Goal: Transaction & Acquisition: Purchase product/service

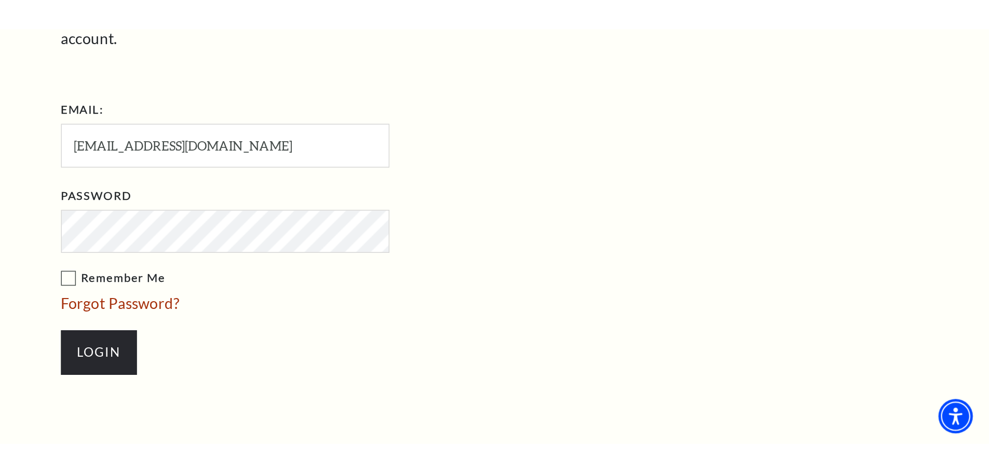
scroll to position [291, 0]
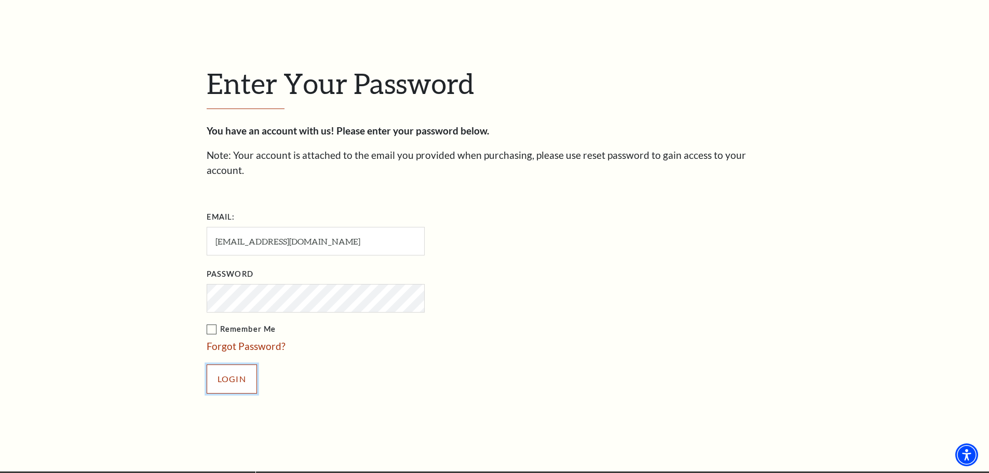
click at [224, 275] on input "Login" at bounding box center [232, 378] width 50 height 29
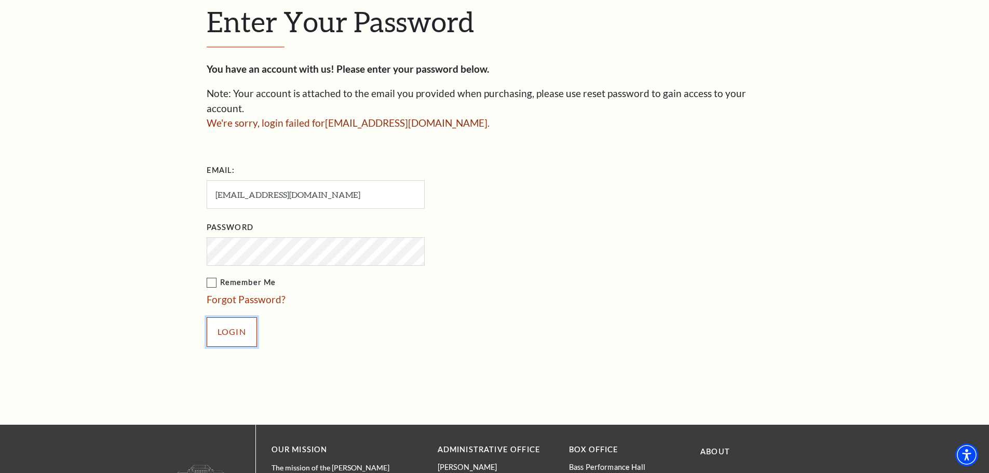
click at [224, 322] on input "Login" at bounding box center [232, 331] width 50 height 29
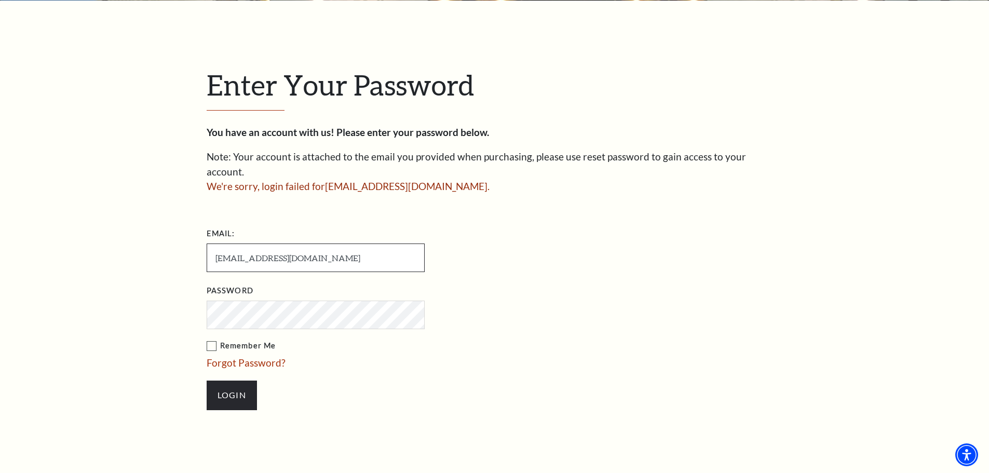
click at [301, 245] on input "[EMAIL_ADDRESS][DOMAIN_NAME]" at bounding box center [316, 257] width 218 height 29
click at [216, 243] on input "[EMAIL_ADDRESS][DOMAIN_NAME]" at bounding box center [316, 257] width 218 height 29
click at [236, 380] on input "Login" at bounding box center [232, 394] width 50 height 29
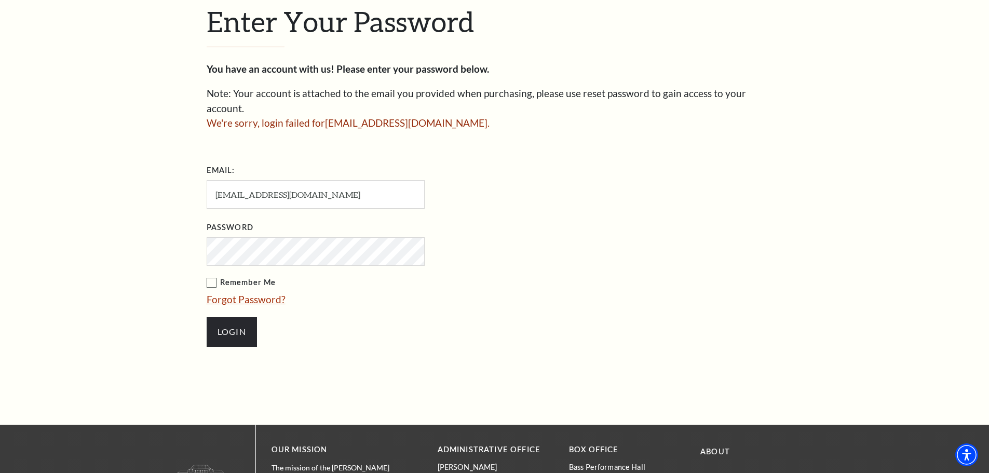
click at [257, 293] on link "Forgot Password?" at bounding box center [246, 299] width 79 height 12
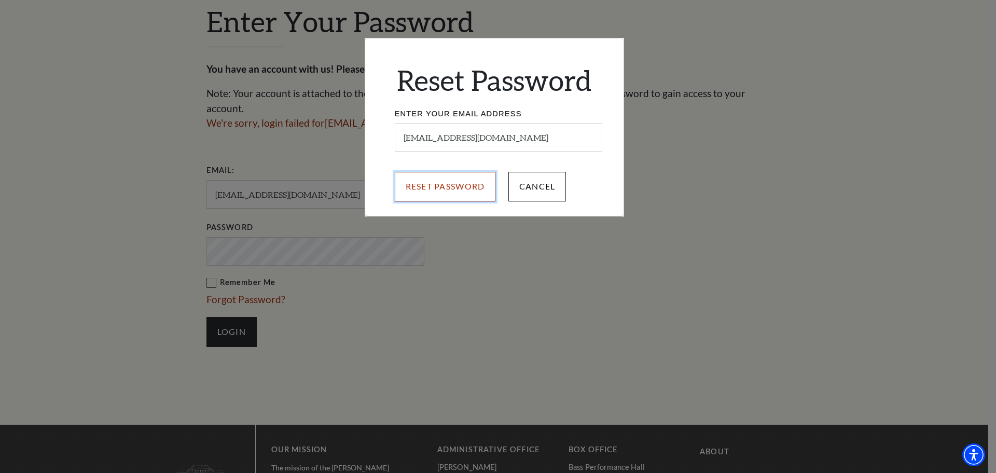
click at [452, 190] on input "Reset Password" at bounding box center [445, 186] width 101 height 29
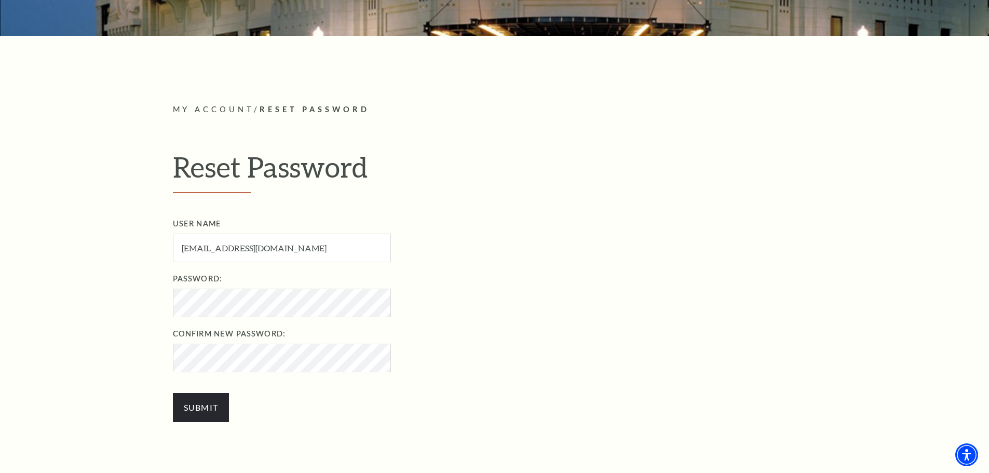
scroll to position [259, 0]
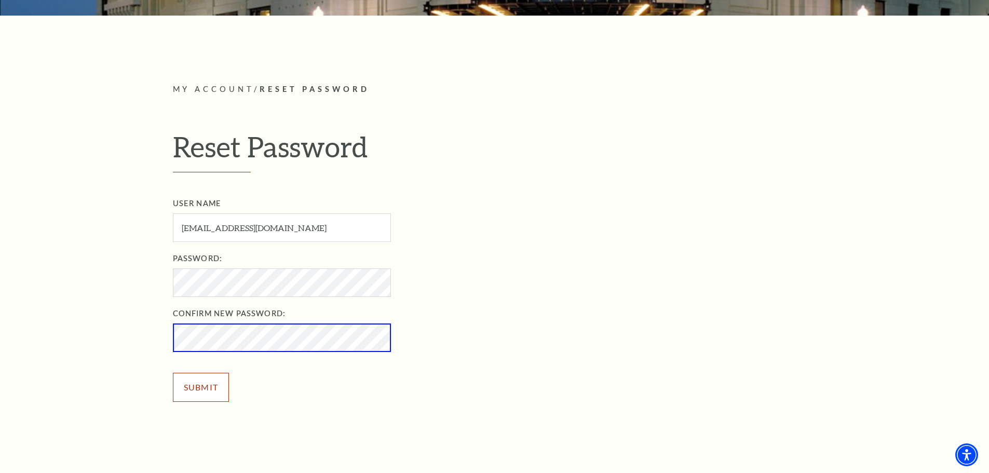
click at [207, 380] on input "Submit" at bounding box center [201, 387] width 57 height 29
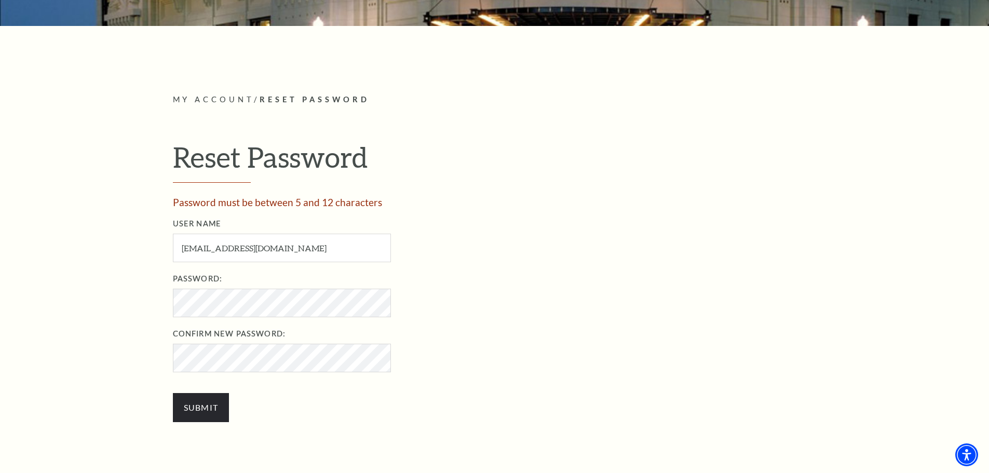
scroll to position [259, 0]
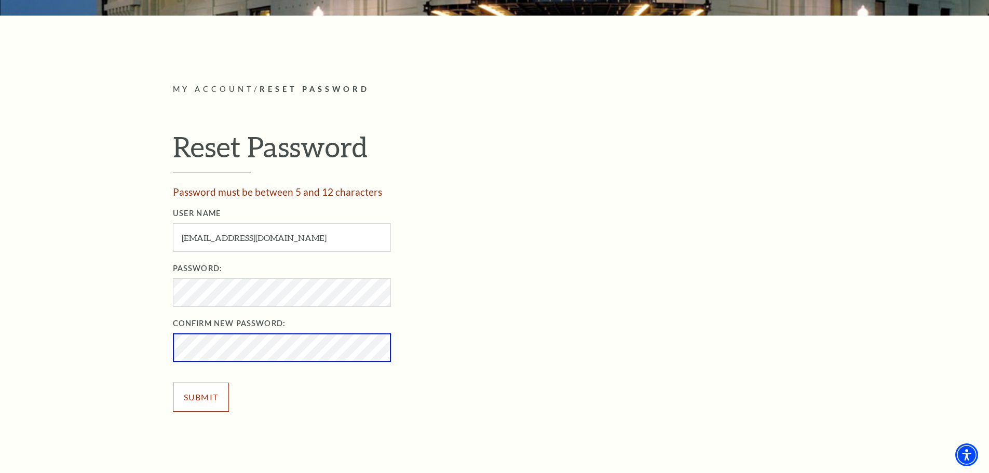
click at [192, 397] on input "Submit" at bounding box center [201, 396] width 57 height 29
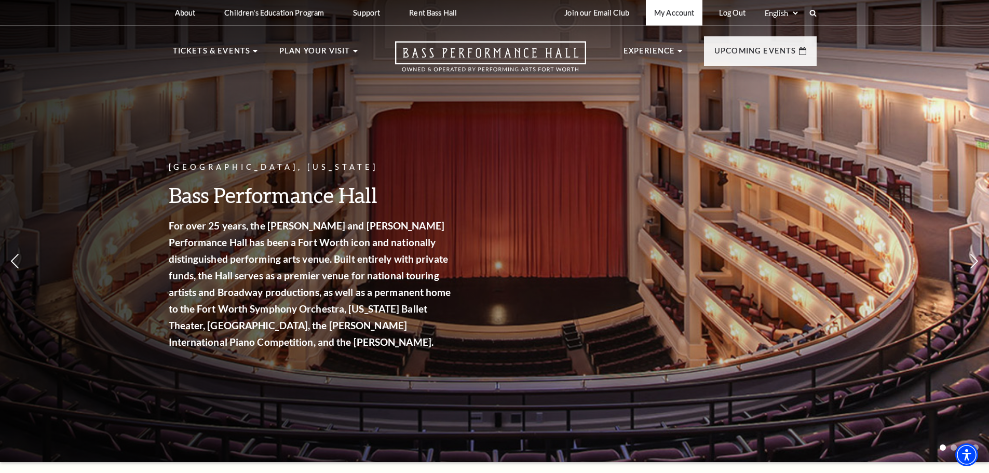
click at [670, 12] on link "My Account" at bounding box center [674, 12] width 57 height 25
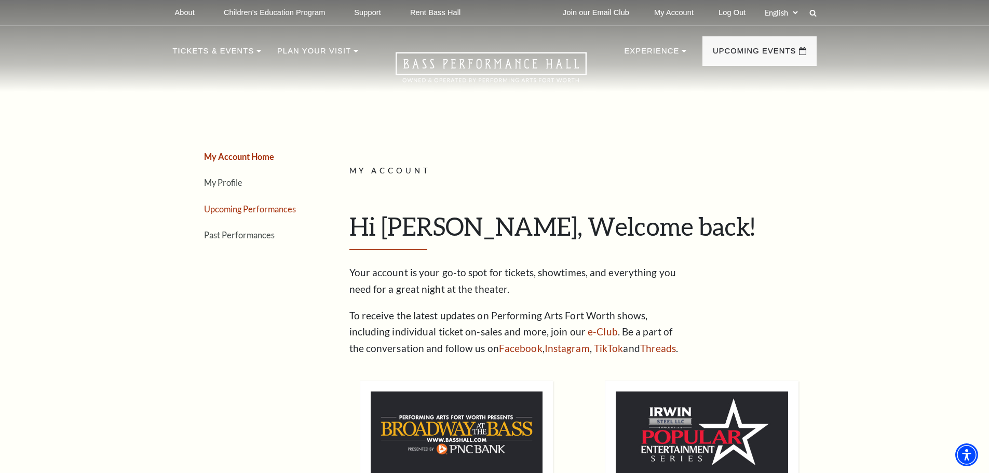
click at [231, 210] on link "Upcoming Performances" at bounding box center [250, 209] width 92 height 10
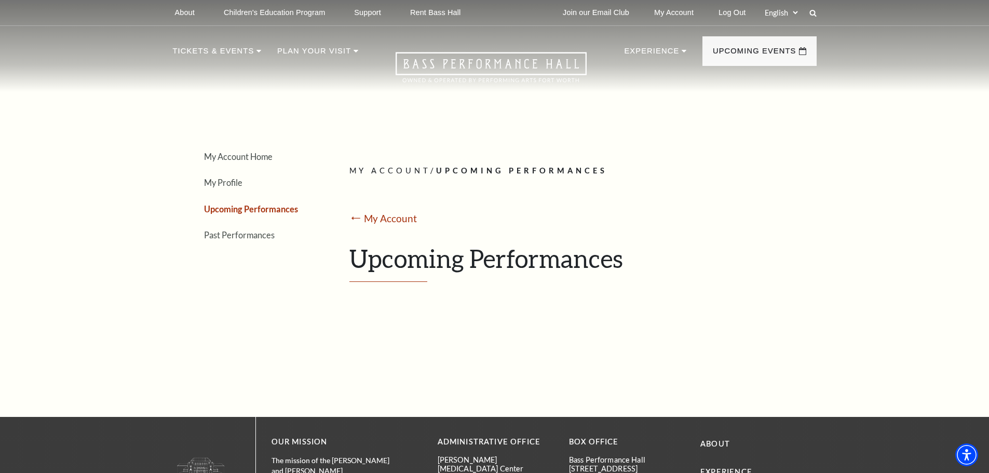
click at [260, 211] on link "Upcoming Performances" at bounding box center [251, 209] width 94 height 10
click at [237, 235] on link "Past Performances" at bounding box center [239, 235] width 71 height 10
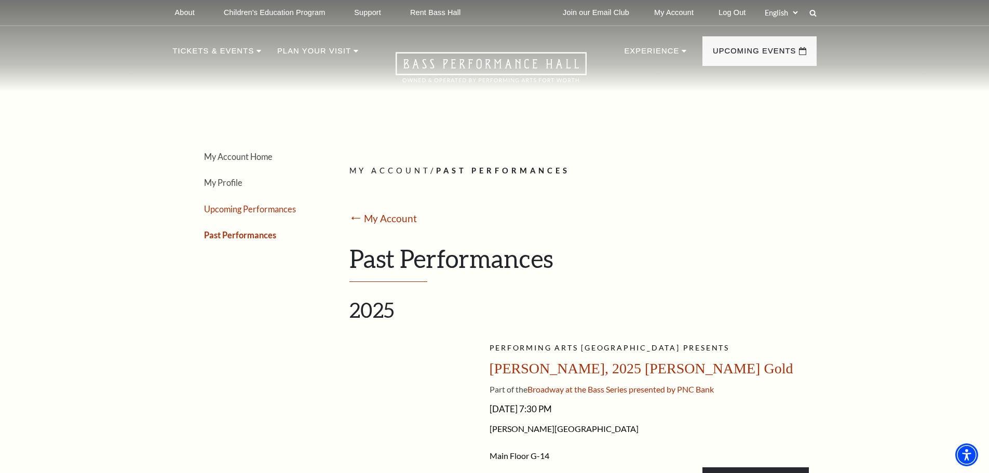
click at [262, 208] on link "Upcoming Performances" at bounding box center [250, 209] width 92 height 10
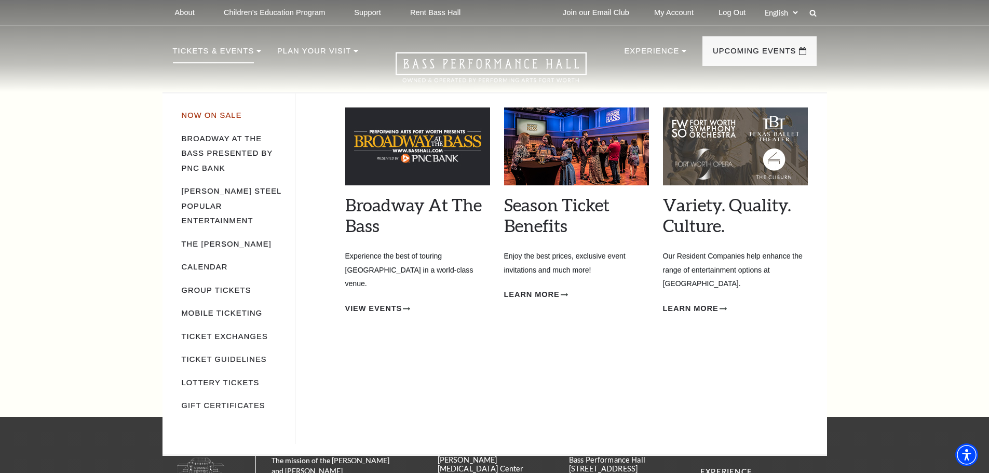
click at [194, 118] on link "Now On Sale" at bounding box center [212, 115] width 60 height 8
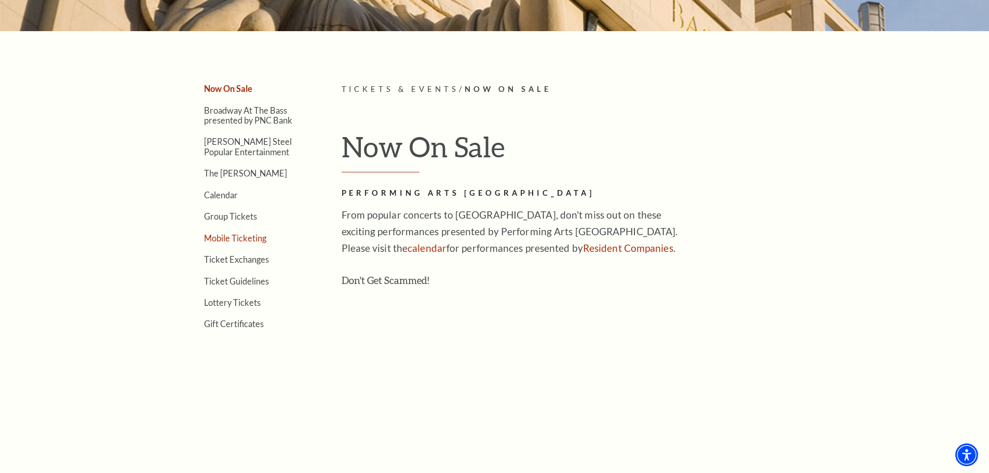
scroll to position [259, 0]
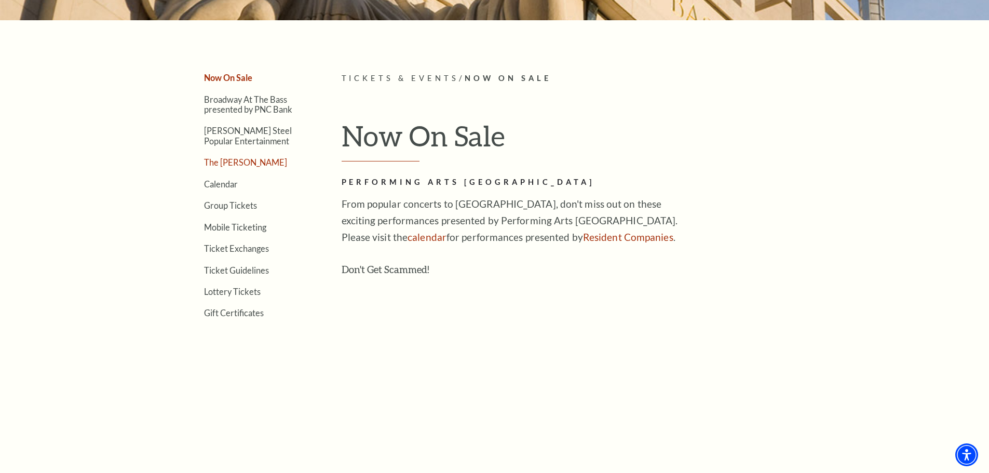
click at [234, 167] on link "The [PERSON_NAME]" at bounding box center [245, 162] width 83 height 10
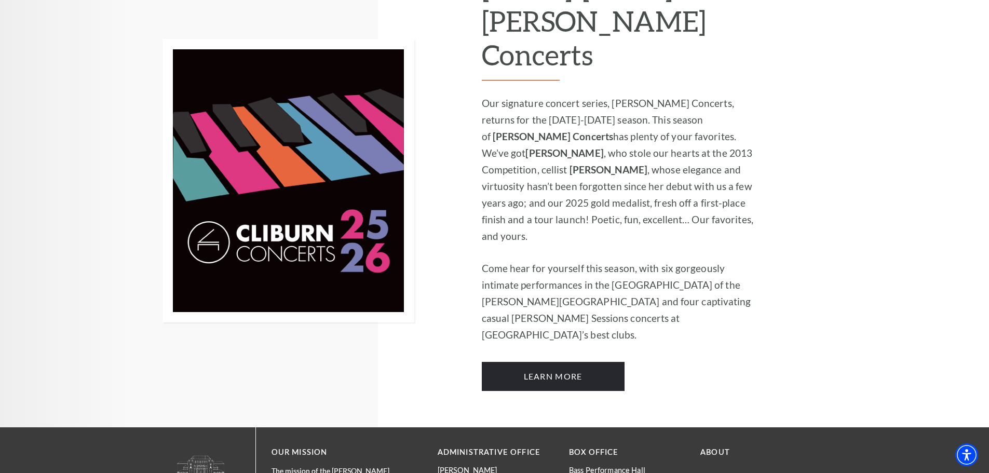
scroll to position [727, 0]
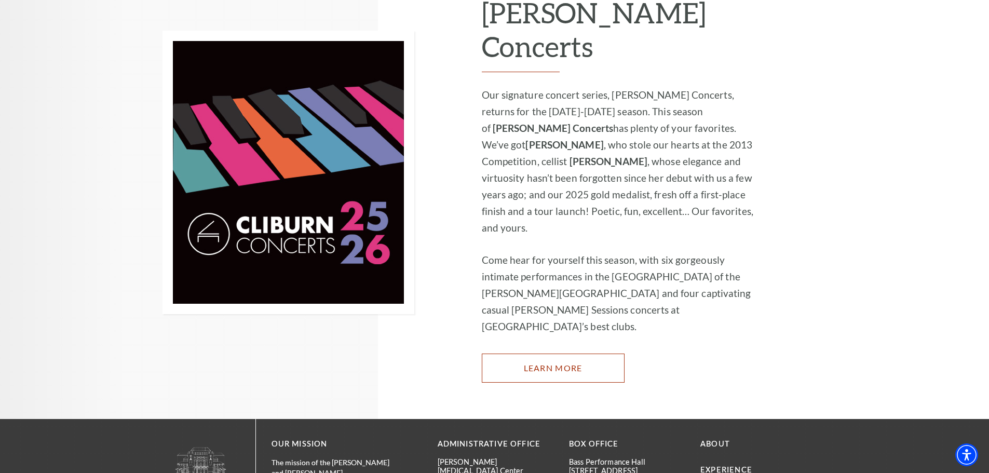
click at [576, 353] on link "Learn More" at bounding box center [553, 367] width 143 height 29
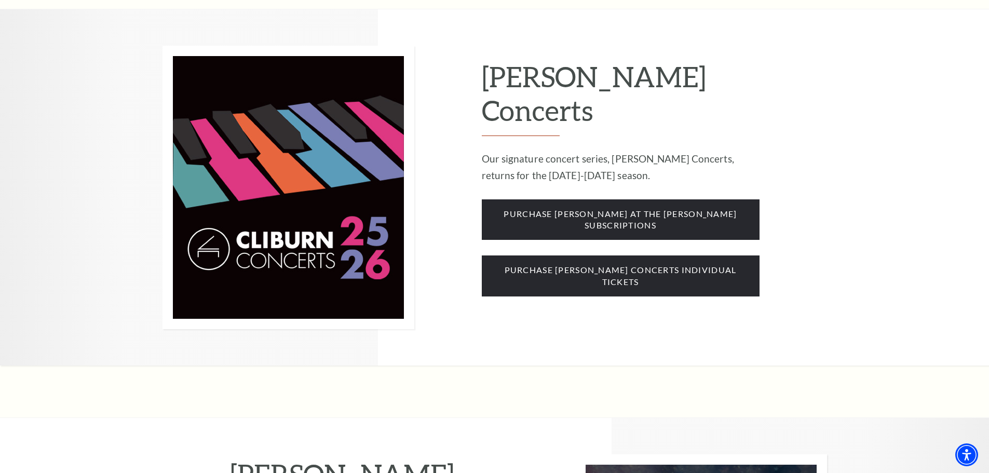
scroll to position [830, 0]
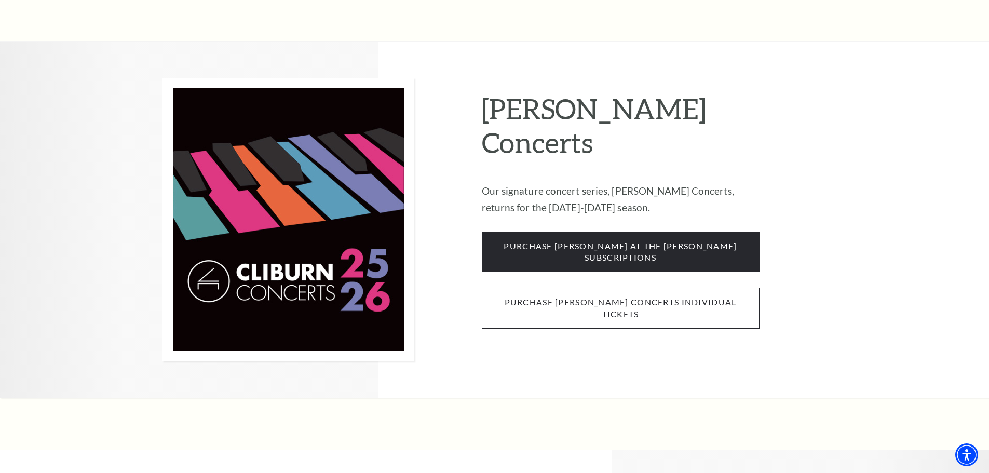
click at [578, 288] on span "purchase [PERSON_NAME] concerts individual tickets" at bounding box center [621, 308] width 278 height 41
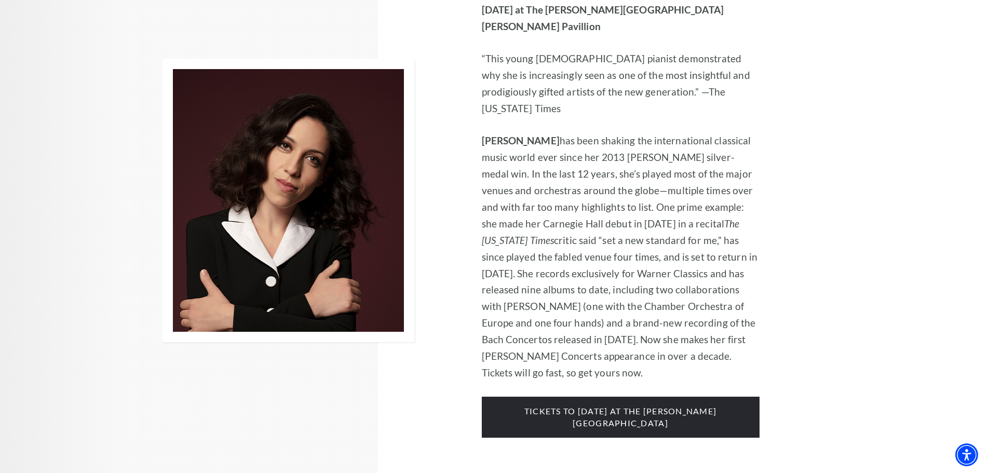
scroll to position [1609, 0]
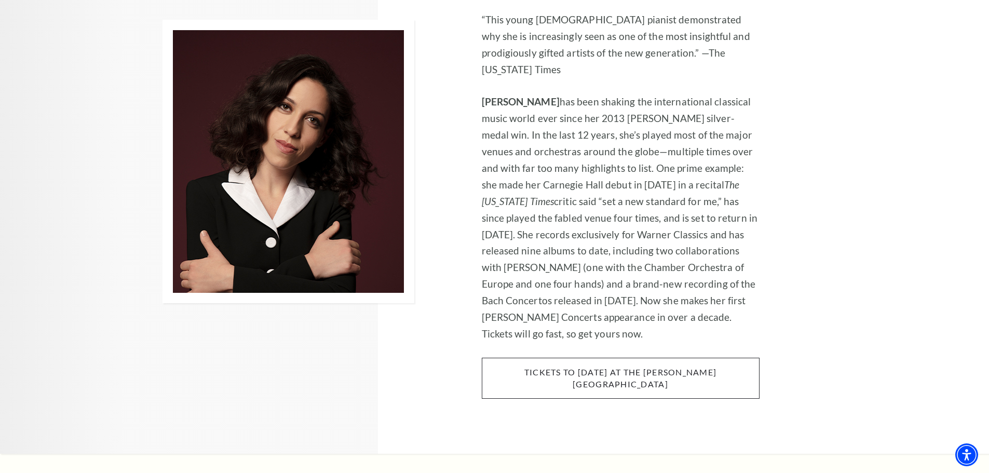
click at [625, 358] on span "tickets to Thursday, november 6 at the kimbell art museum" at bounding box center [621, 378] width 278 height 41
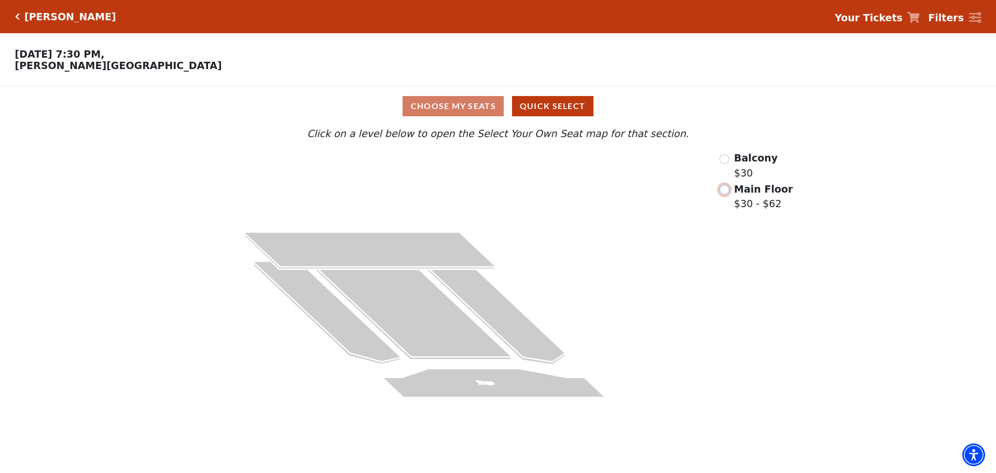
click at [730, 195] on input "Main Floor$30 - $62\a" at bounding box center [725, 190] width 10 height 10
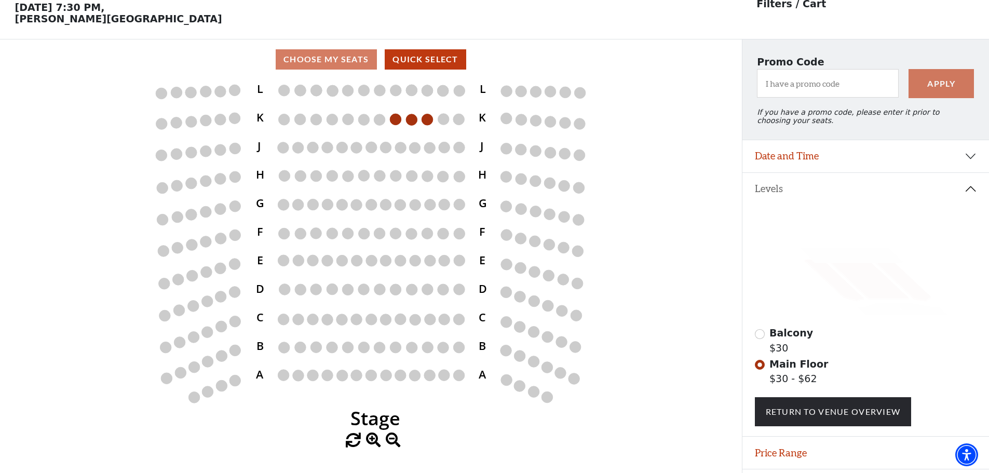
scroll to position [48, 0]
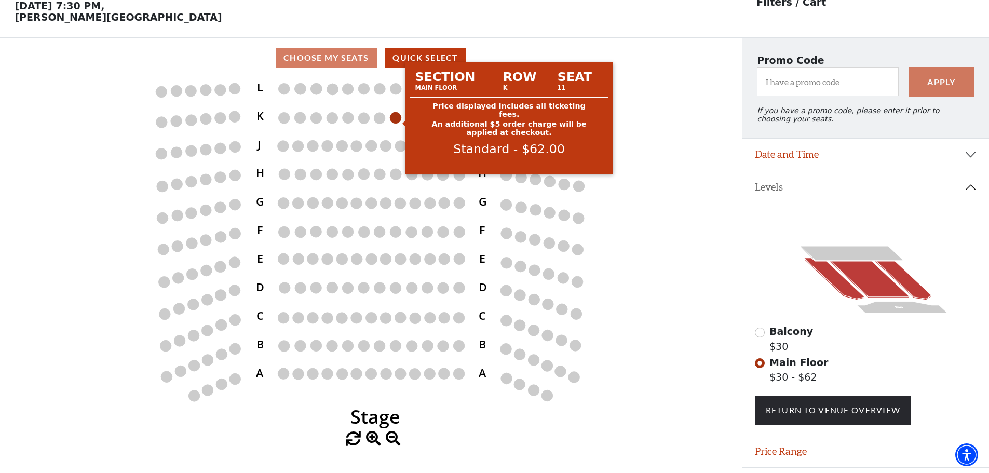
click at [395, 122] on circle at bounding box center [395, 117] width 11 height 11
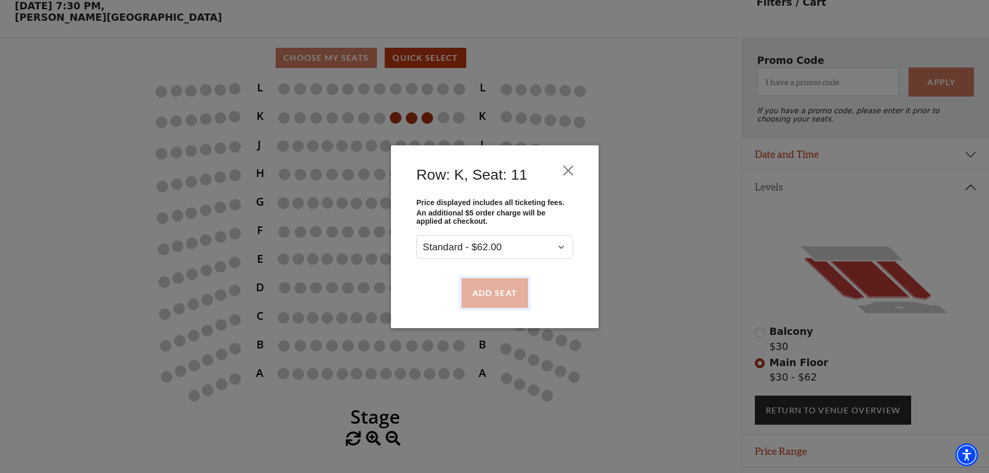
click at [498, 295] on button "Add Seat" at bounding box center [494, 292] width 66 height 29
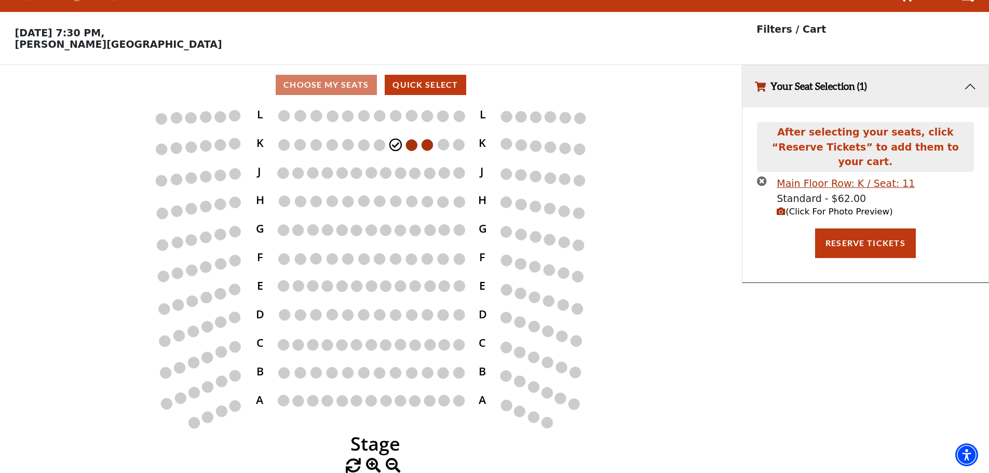
scroll to position [0, 0]
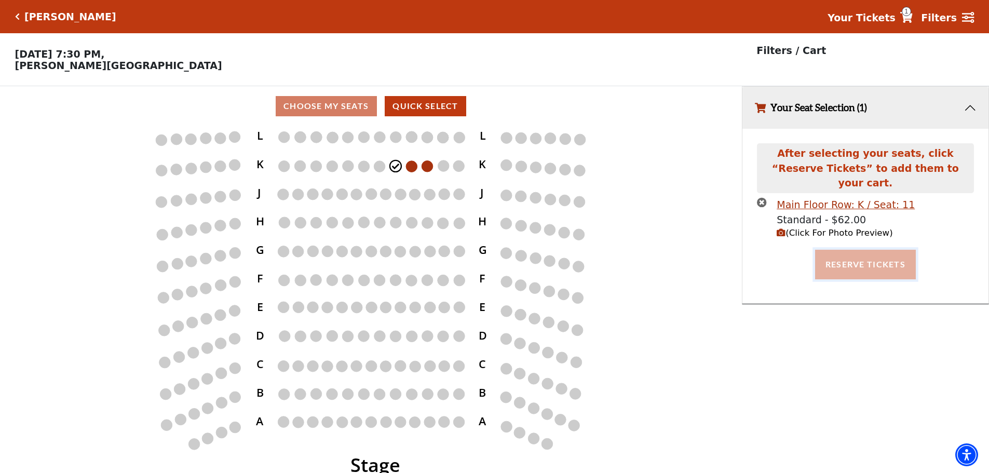
click at [853, 255] on button "Reserve Tickets" at bounding box center [865, 264] width 101 height 29
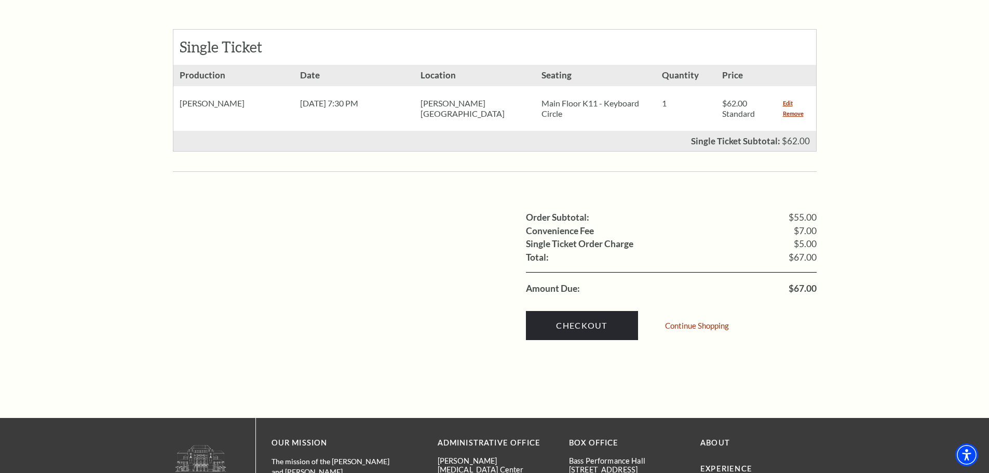
scroll to position [467, 0]
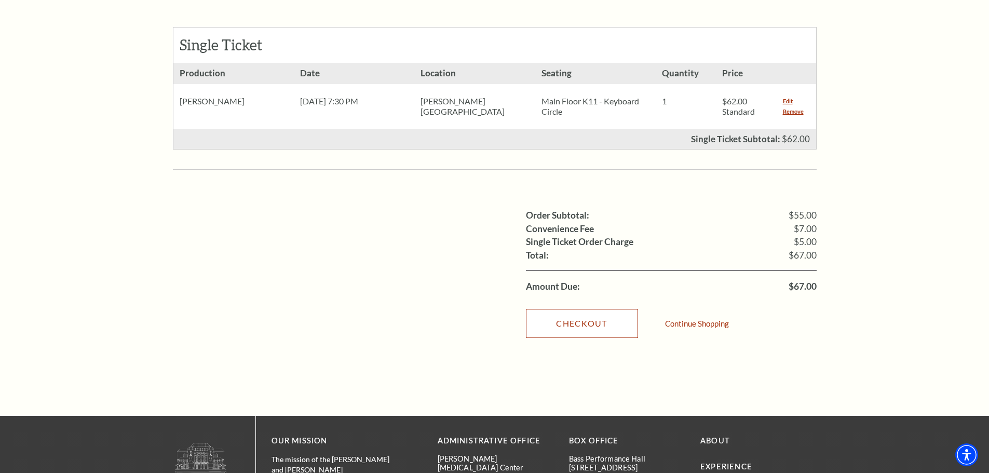
click at [592, 315] on link "Checkout" at bounding box center [582, 323] width 112 height 29
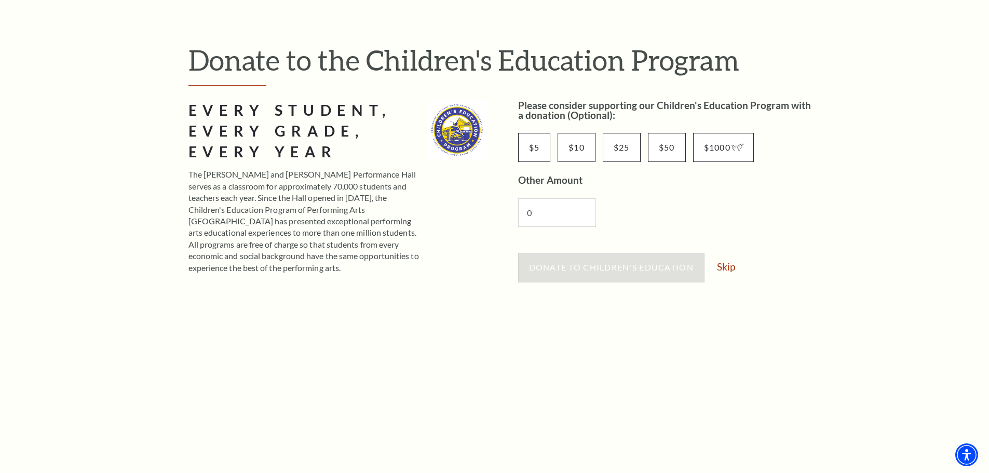
scroll to position [156, 0]
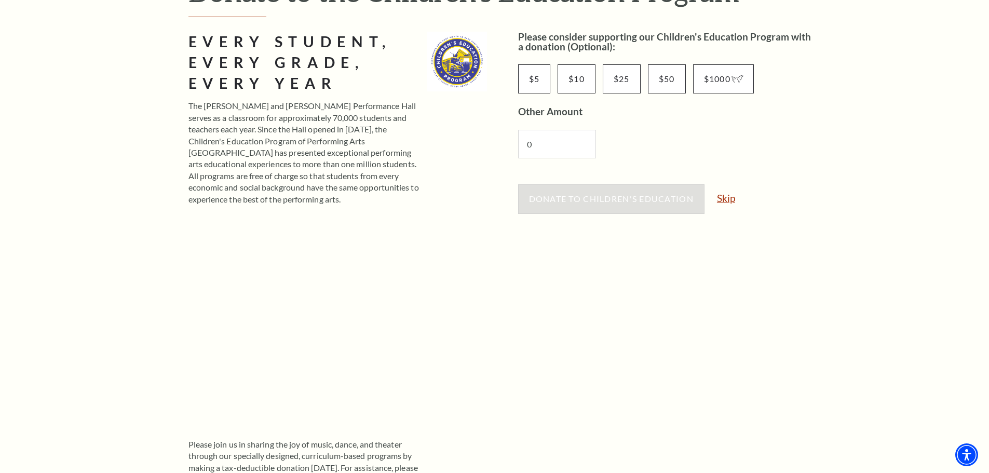
click at [729, 196] on link "Skip" at bounding box center [726, 198] width 18 height 10
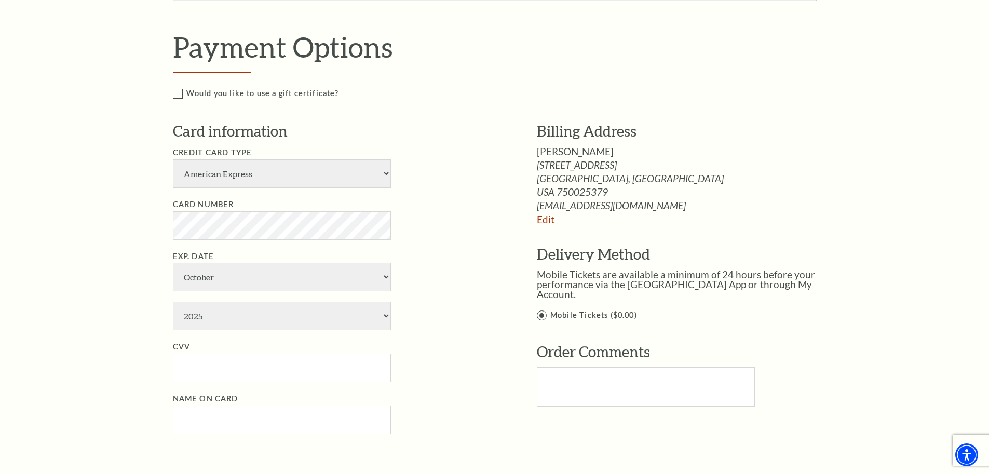
scroll to position [415, 0]
click at [366, 176] on select "American Express Visa Master Card Discover" at bounding box center [282, 172] width 218 height 29
select select "24"
click at [173, 158] on select "American Express Visa Master Card Discover" at bounding box center [282, 172] width 218 height 29
click at [302, 277] on select "January February March April May June July August September October November De…" at bounding box center [282, 275] width 218 height 29
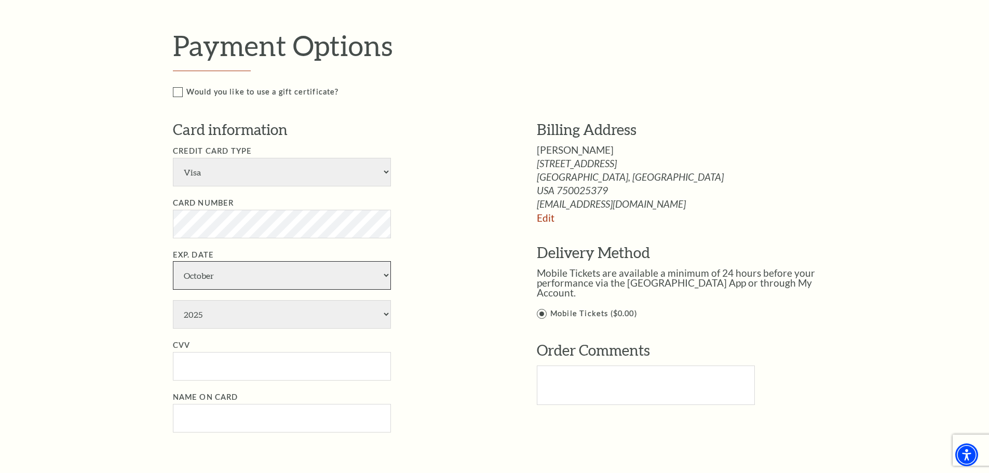
select select "4"
click at [173, 261] on select "January February March April May June July August September October November De…" at bounding box center [282, 275] width 218 height 29
click at [257, 311] on select "2025 2026 2027 2028 2029 2030 2031 2032 2033 2034" at bounding box center [282, 314] width 218 height 29
select select "2026"
click at [173, 300] on select "2025 2026 2027 2028 2029 2030 2031 2032 2033 2034" at bounding box center [282, 314] width 218 height 29
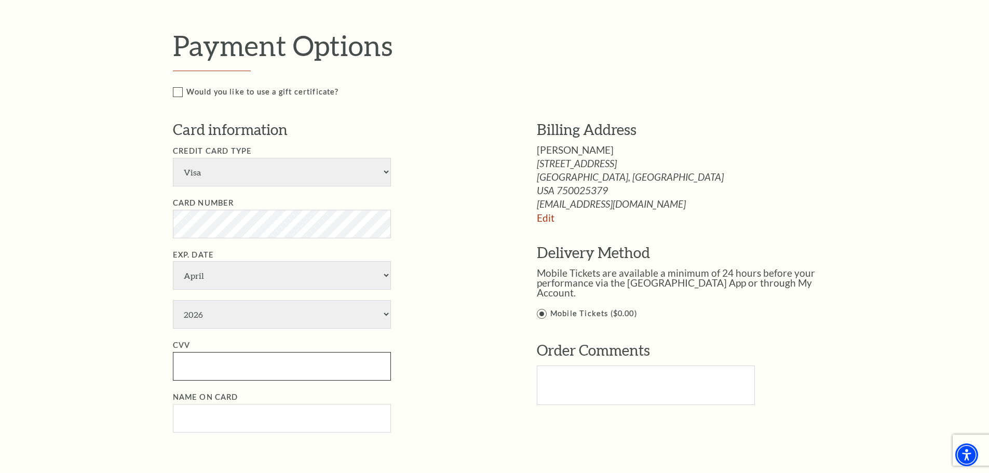
click at [246, 366] on input "CVV" at bounding box center [282, 366] width 218 height 29
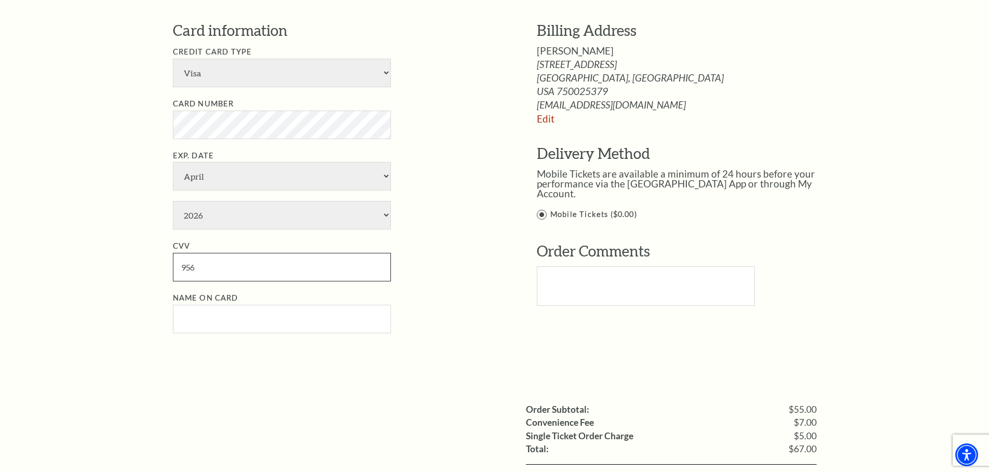
scroll to position [519, 0]
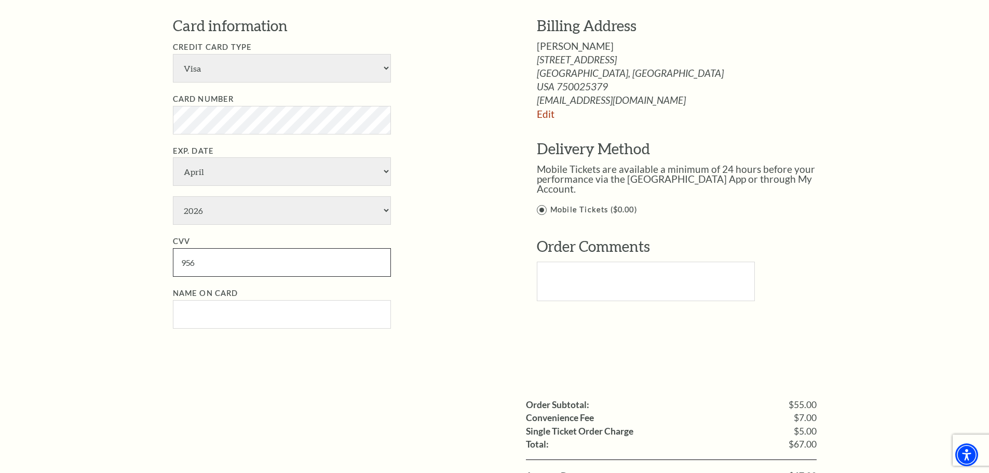
type input "956"
click at [256, 317] on input "Name on Card" at bounding box center [282, 314] width 218 height 29
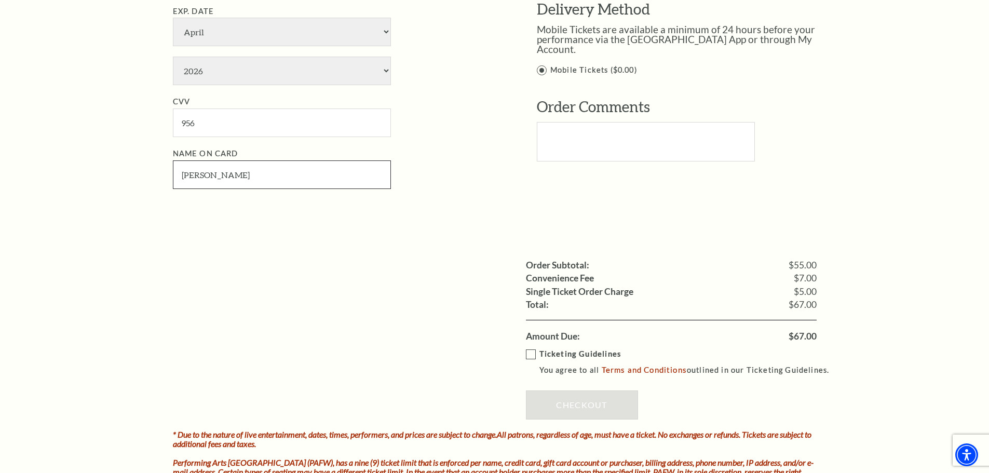
scroll to position [675, 0]
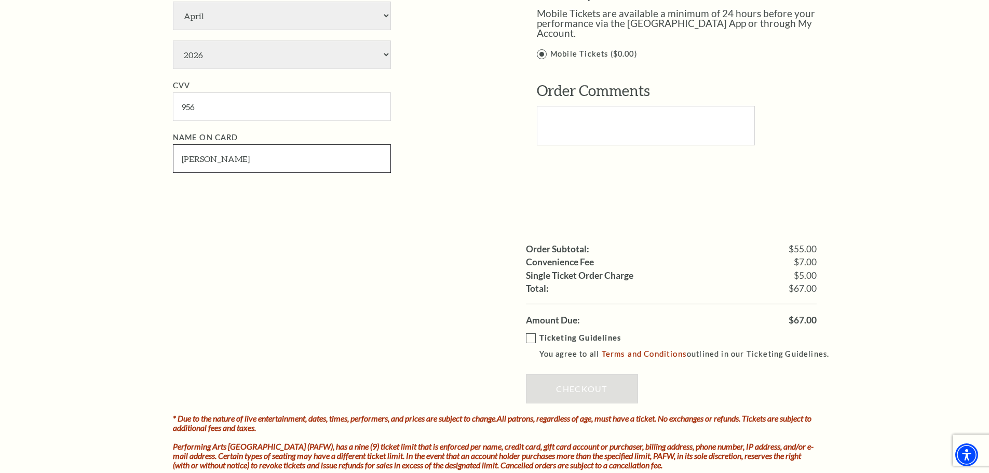
type input "Soojin Kim"
click at [526, 338] on label "Ticketing Guidelines You agree to all Terms and Conditions outlined in our Tick…" at bounding box center [682, 346] width 313 height 29
click at [0, 0] on input "Ticketing Guidelines You agree to all Terms and Conditions outlined in our Tick…" at bounding box center [0, 0] width 0 height 0
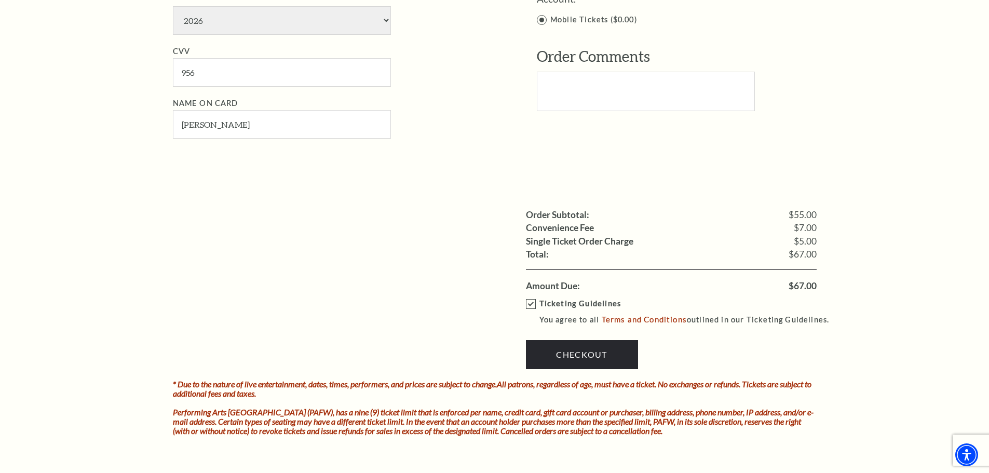
scroll to position [727, 0]
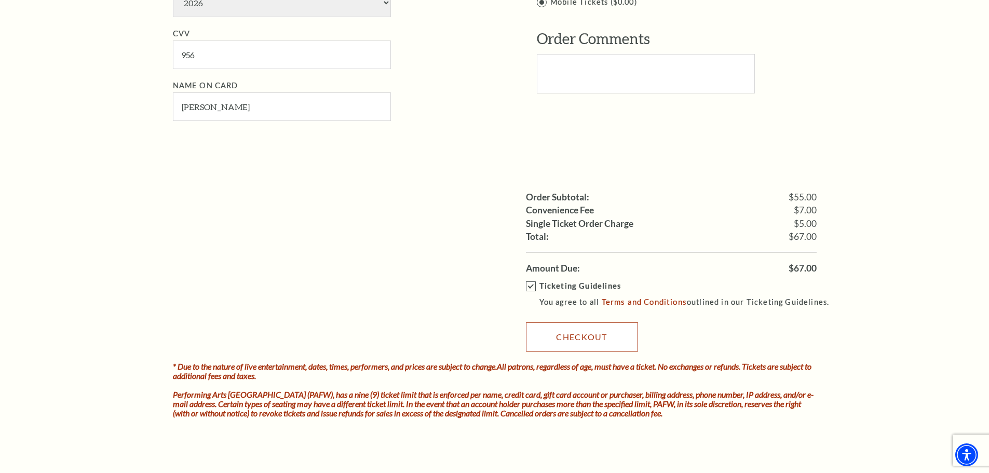
click at [577, 334] on link "Checkout" at bounding box center [582, 336] width 112 height 29
